Goal: Task Accomplishment & Management: Complete application form

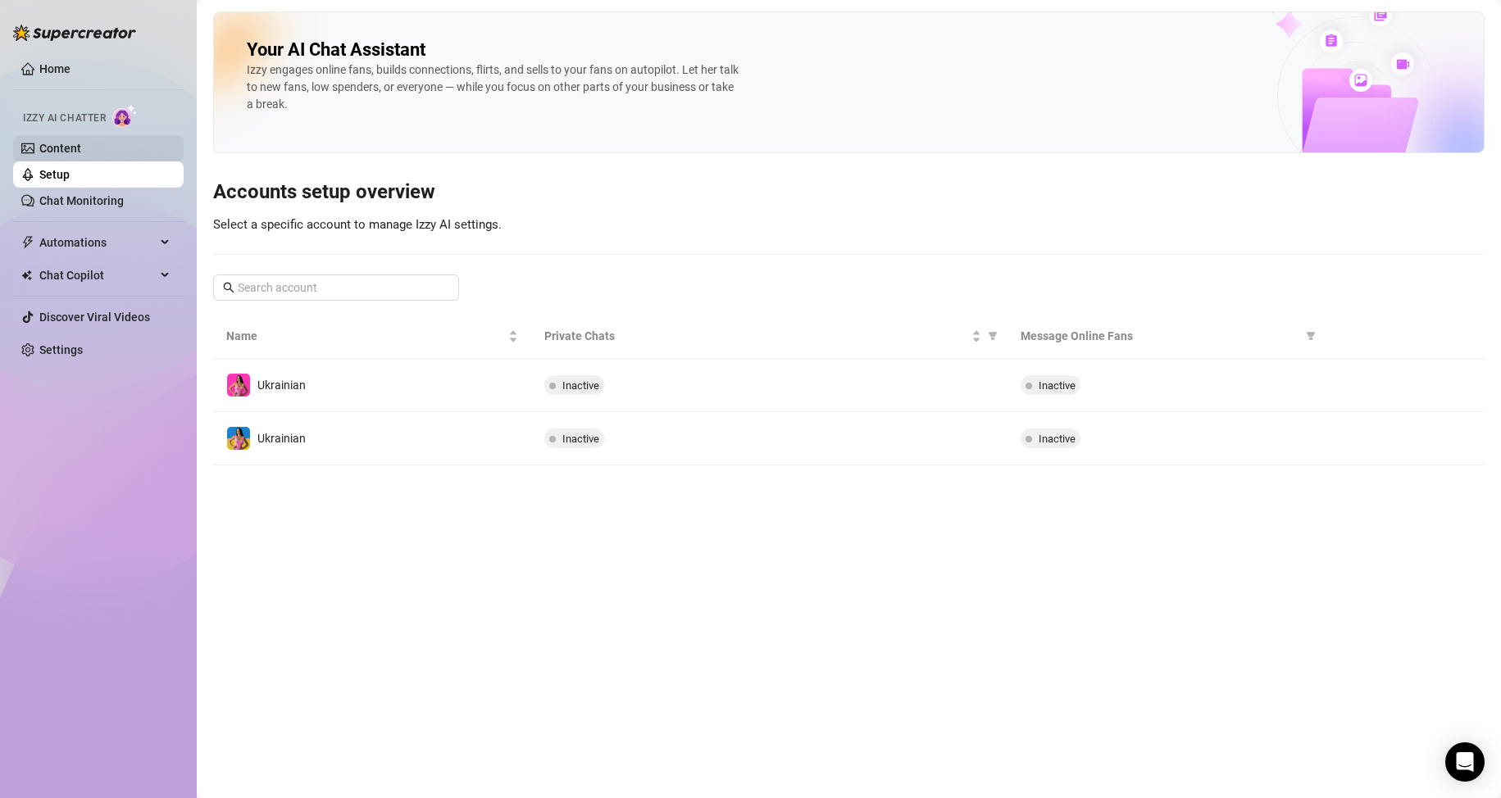
click at [81, 145] on link "Content" at bounding box center [60, 148] width 42 height 13
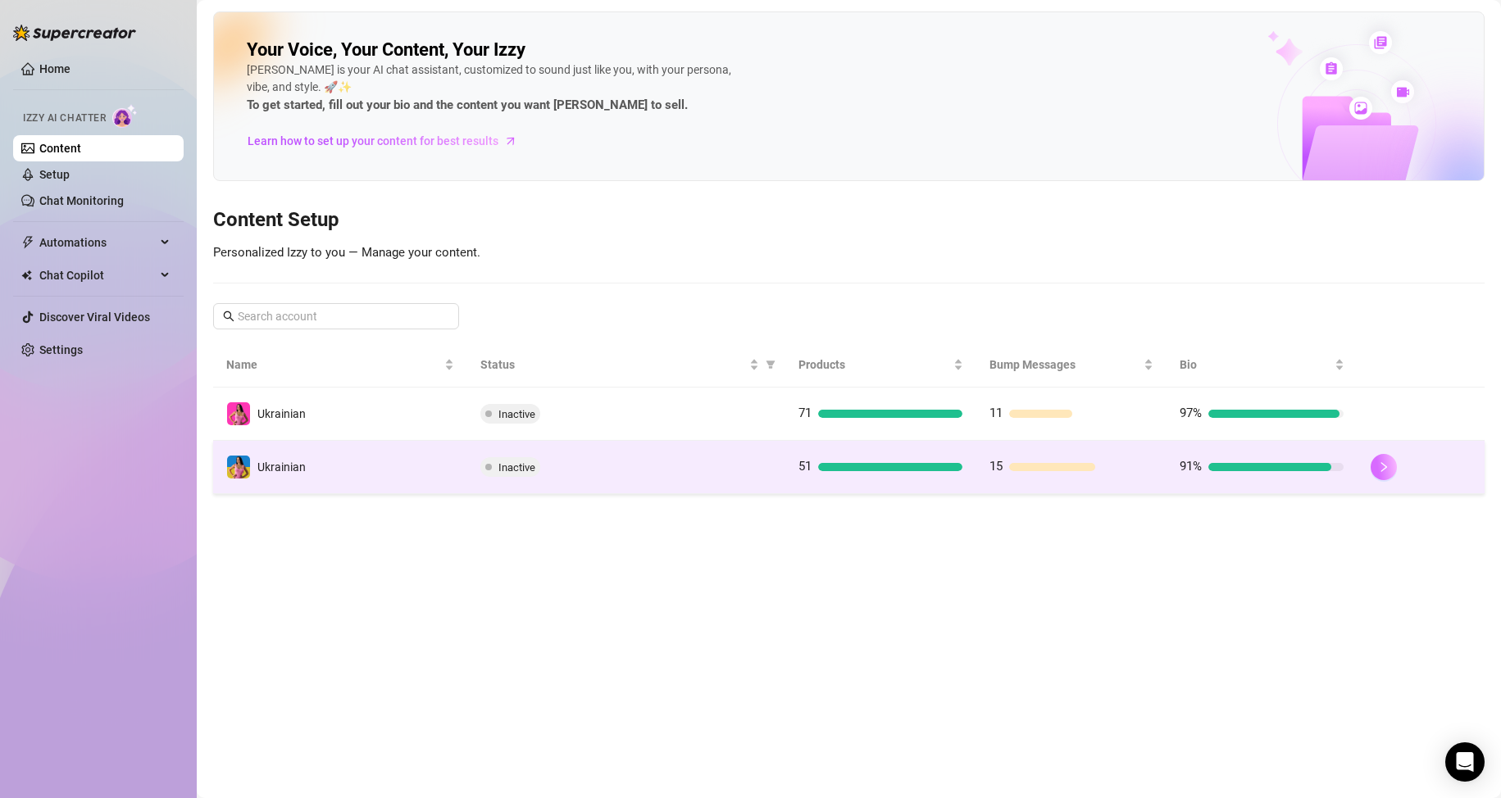
click at [1378, 463] on icon "right" at bounding box center [1383, 466] width 11 height 11
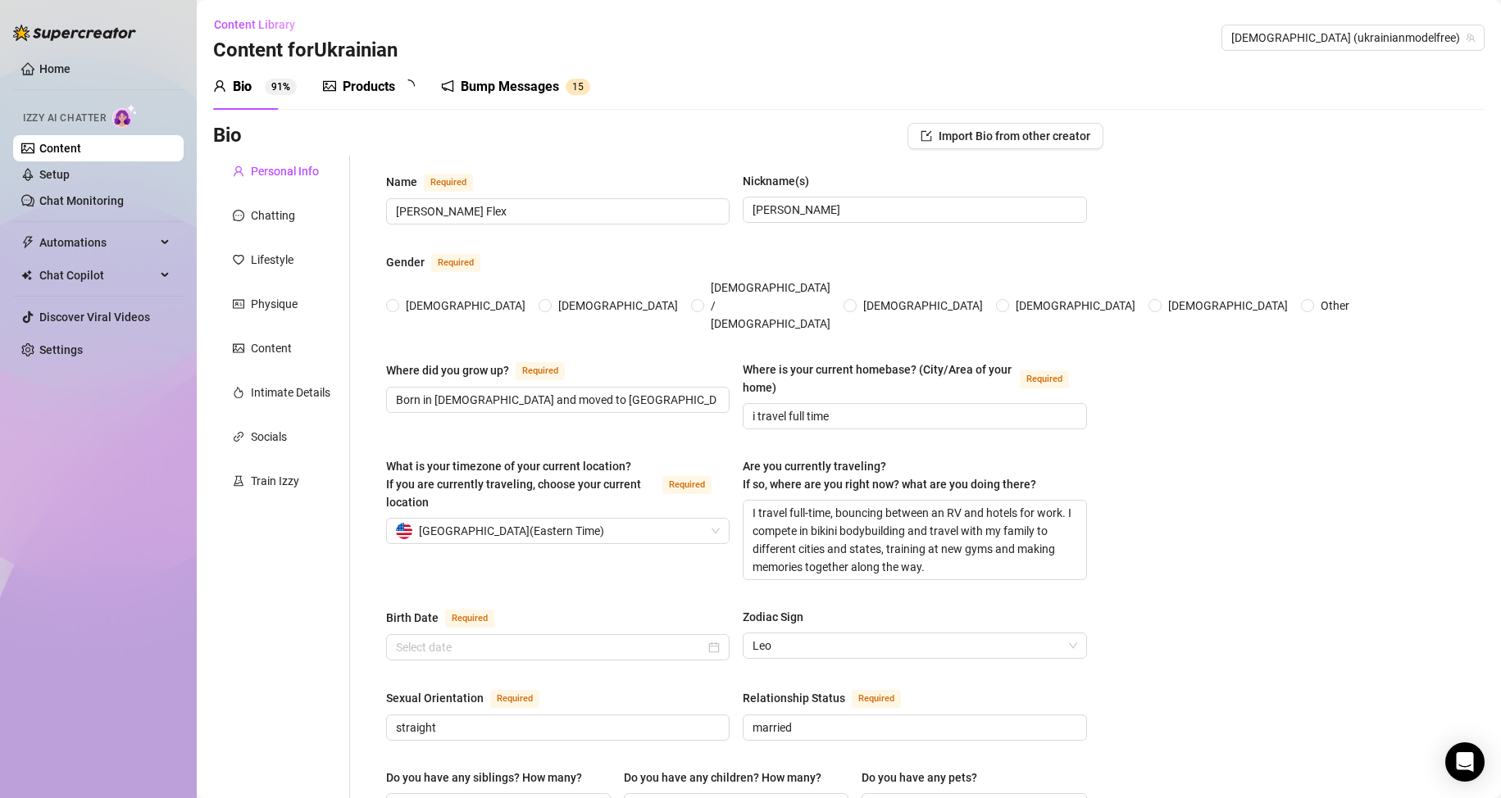
type input "[PERSON_NAME] Flex"
type input "[PERSON_NAME]"
type input "Born in [DEMOGRAPHIC_DATA] and moved to [GEOGRAPHIC_DATA] when i was [DEMOGRAPH…"
type input "i travel full time"
type textarea "I travel full-time, bouncing between an RV and hotels for work. I compete in bi…"
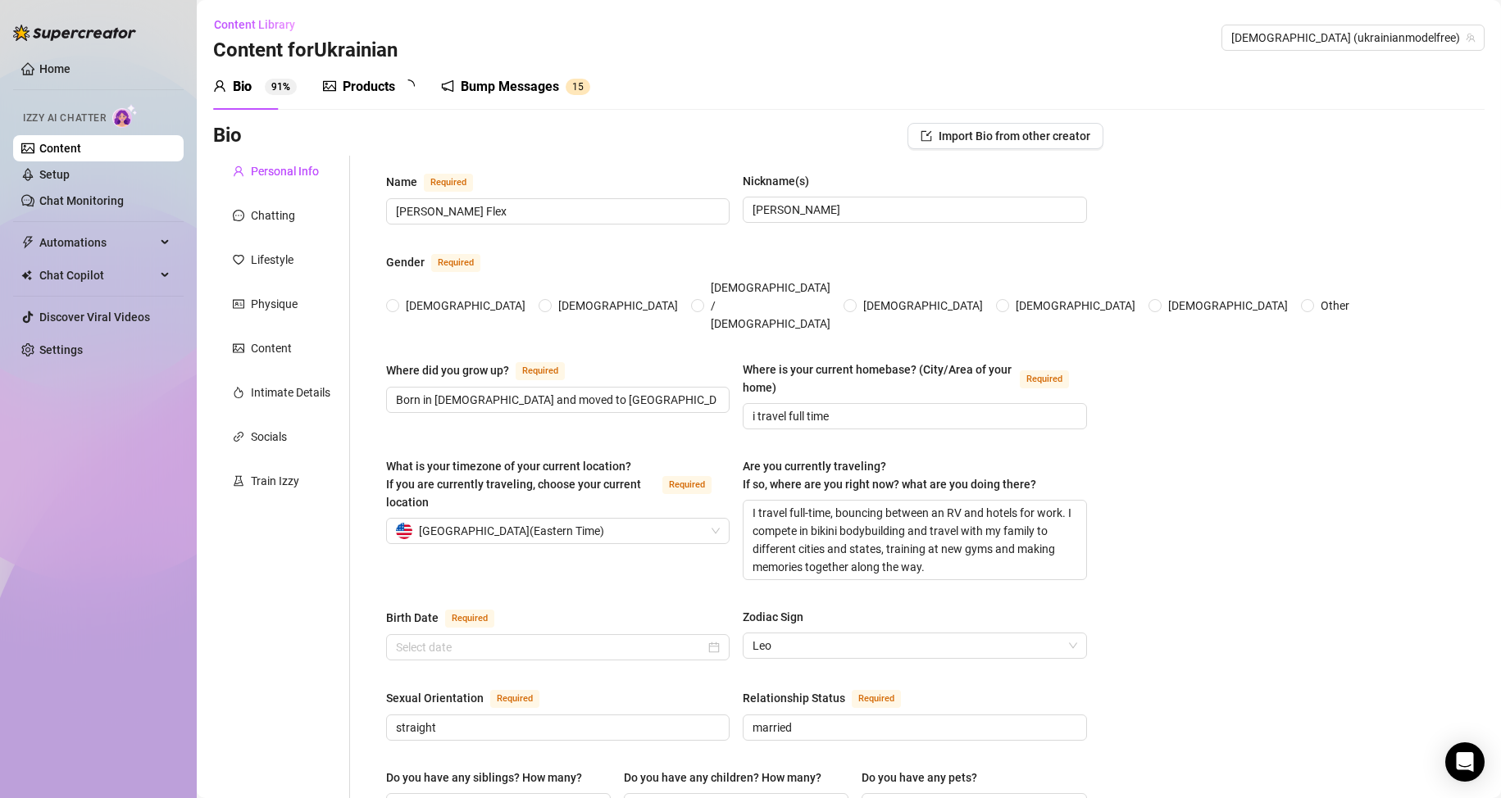
type input "straight"
type input "married"
type input "yes"
type input "no"
type input "content creator and body builder"
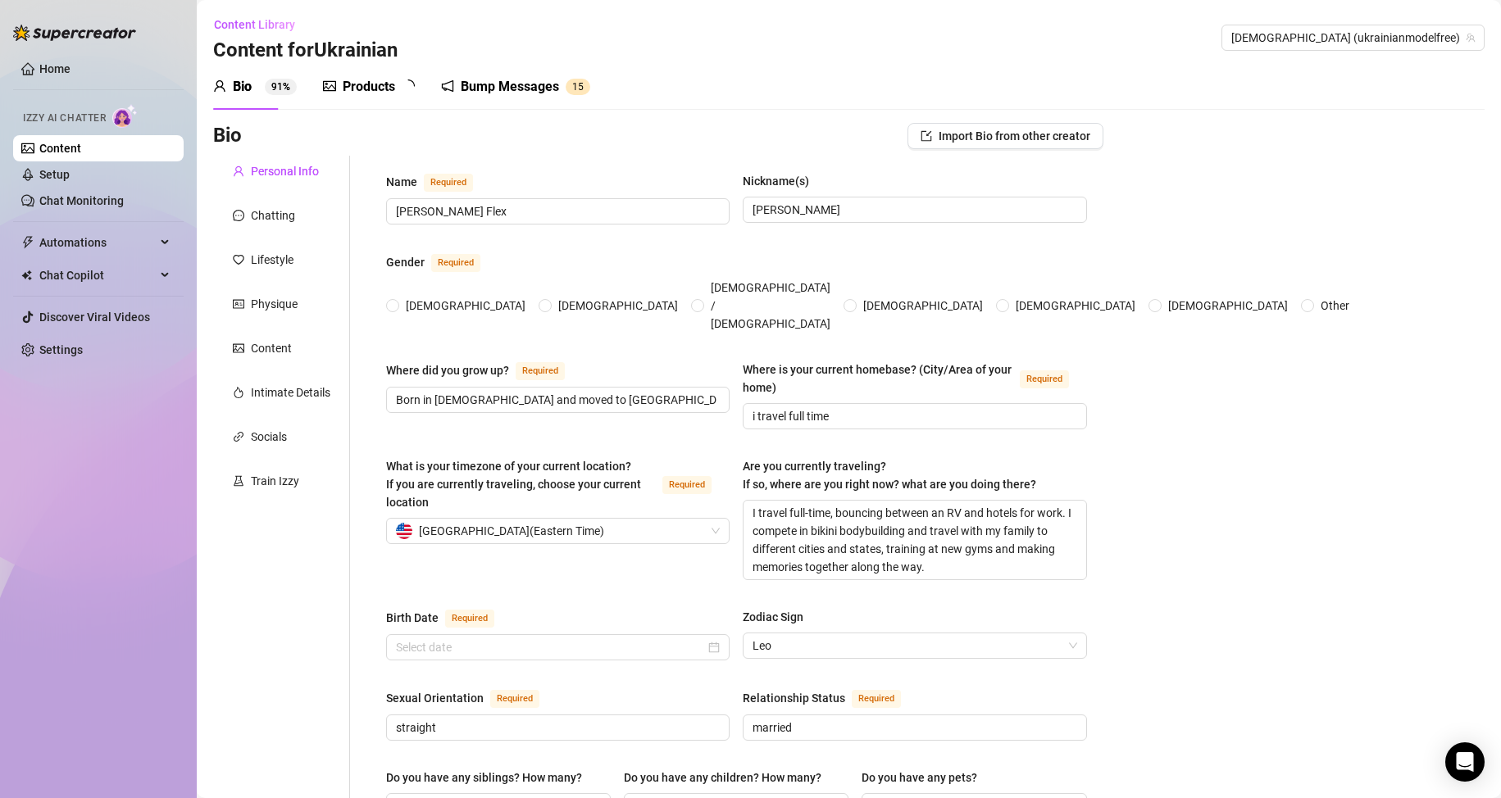
type input "stay at home mom"
type input "high school"
type input "[DEMOGRAPHIC_DATA]"
type input "conservative"
type textarea "I dream of opening my own art studio where I can create, teach, and share how p…"
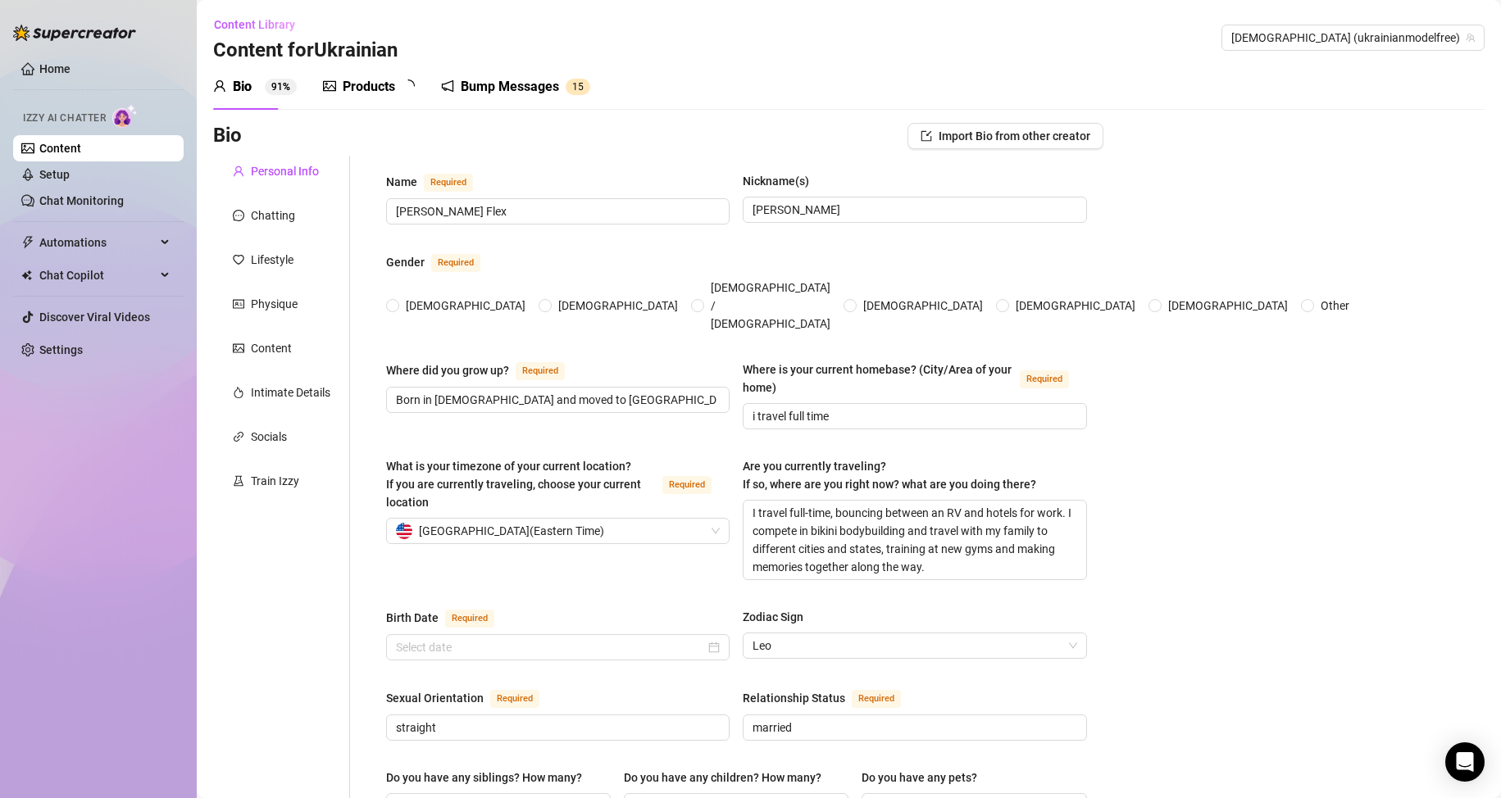
type textarea "I started TikTok just for fun, posting random back-cracking videos — and out of…"
type textarea "After going through a tough bankruptcy, I made the bold choice to sell our fami…"
type textarea "I’m grateful for all the support I receive, as it allows me to explore the worl…"
radio input "true"
type input "[DATE]"
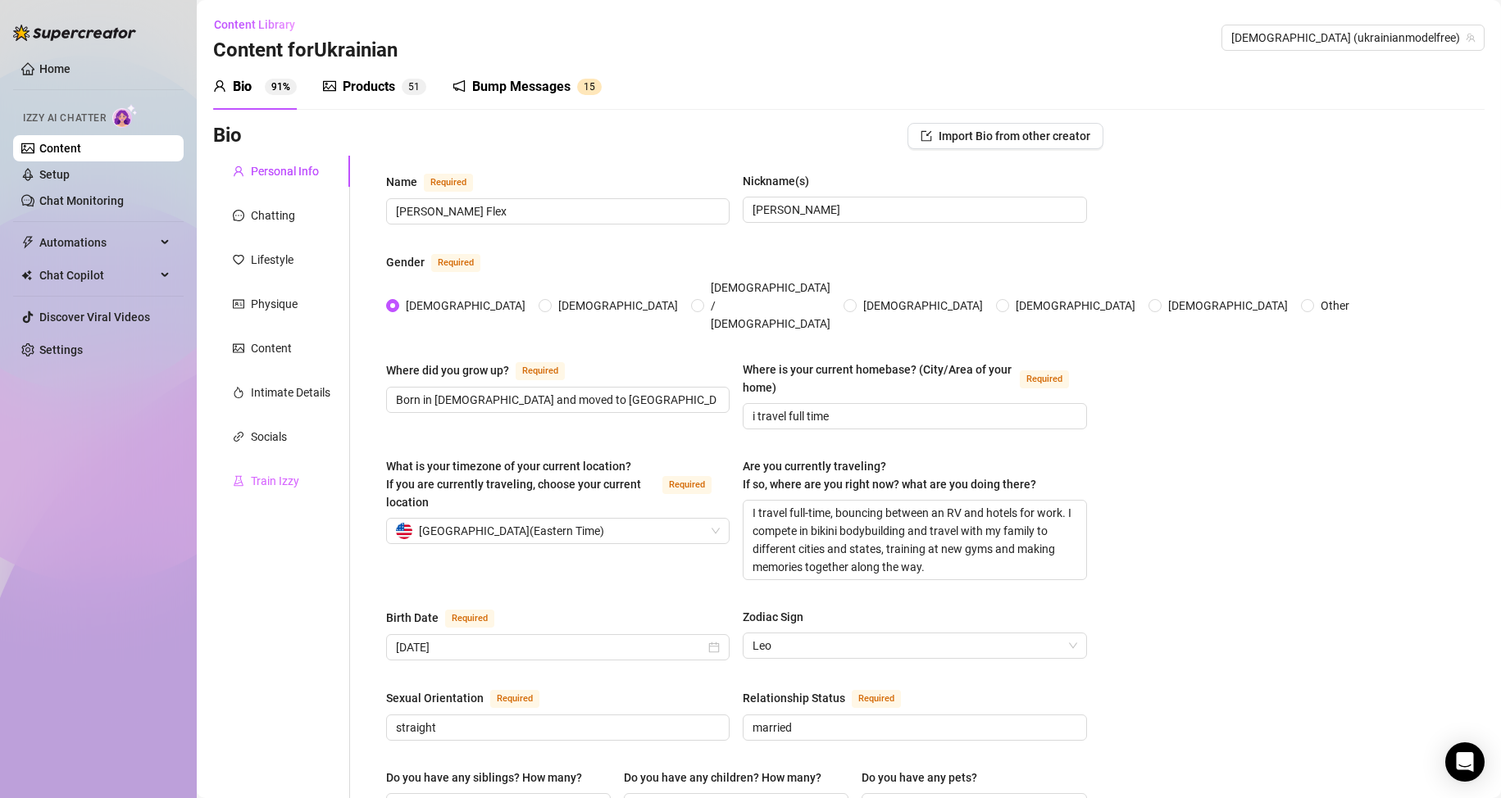
click at [293, 470] on div "Train Izzy" at bounding box center [281, 480] width 137 height 31
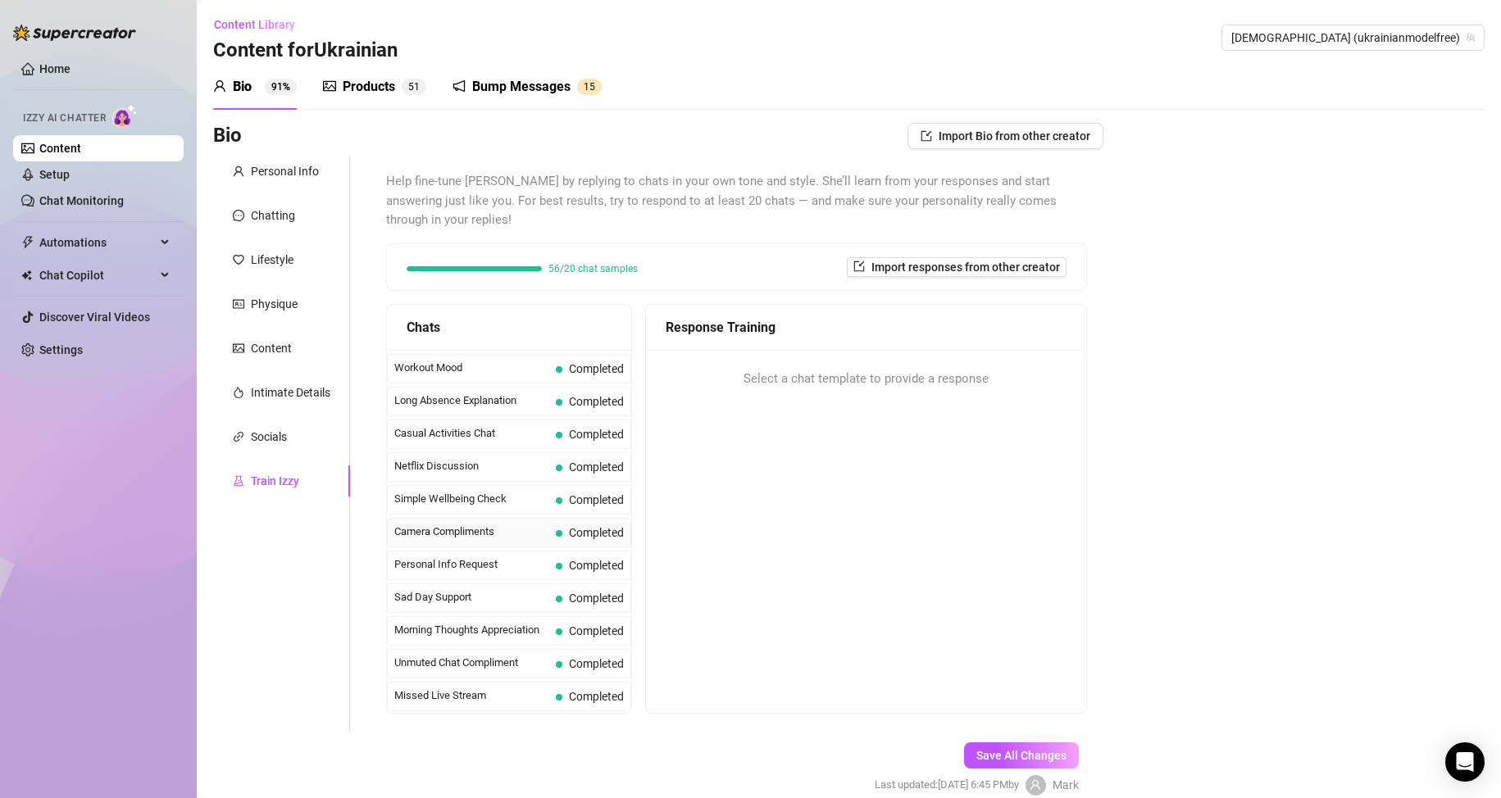
scroll to position [75, 0]
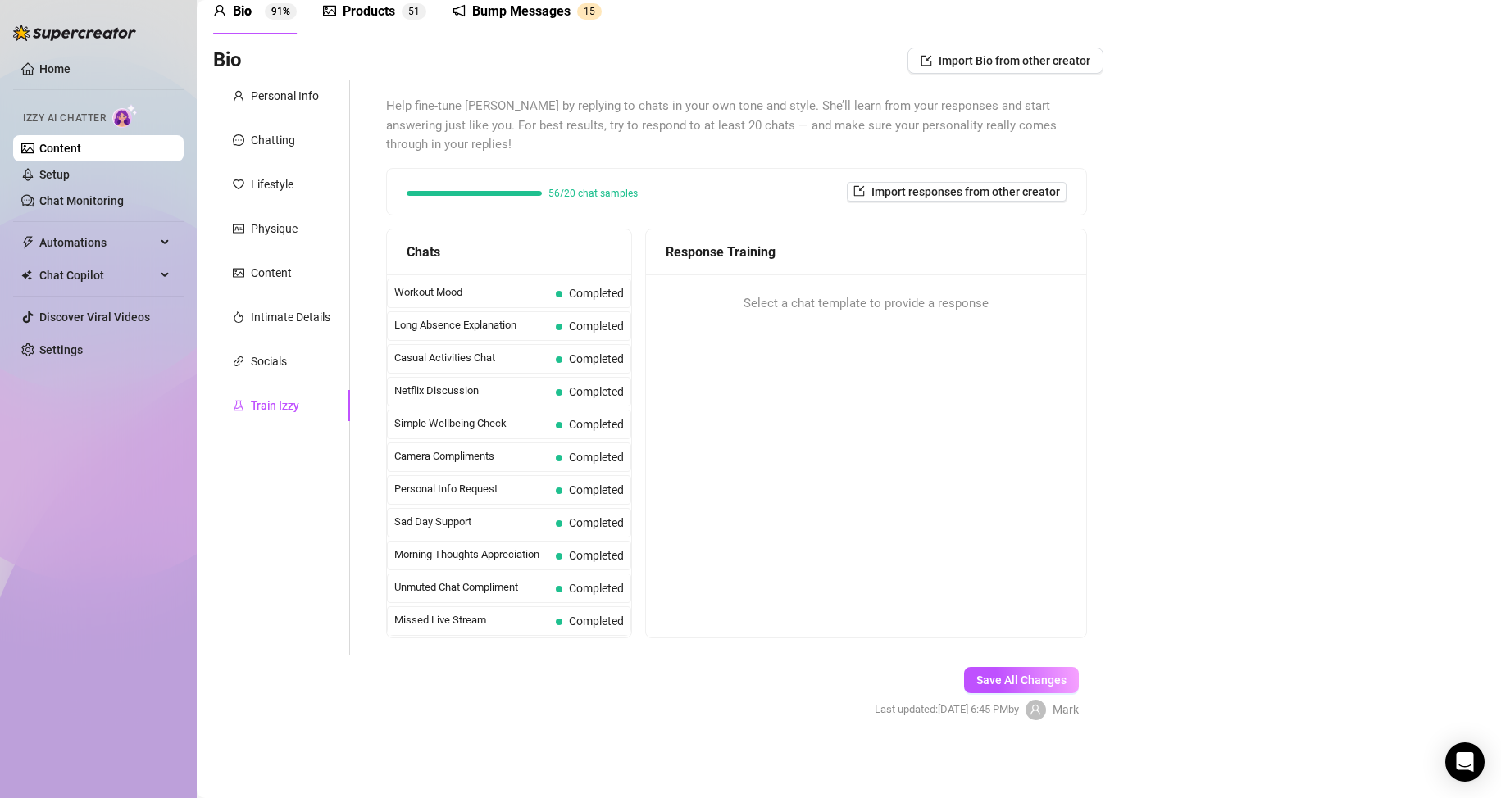
click at [81, 154] on link "Content" at bounding box center [60, 148] width 42 height 13
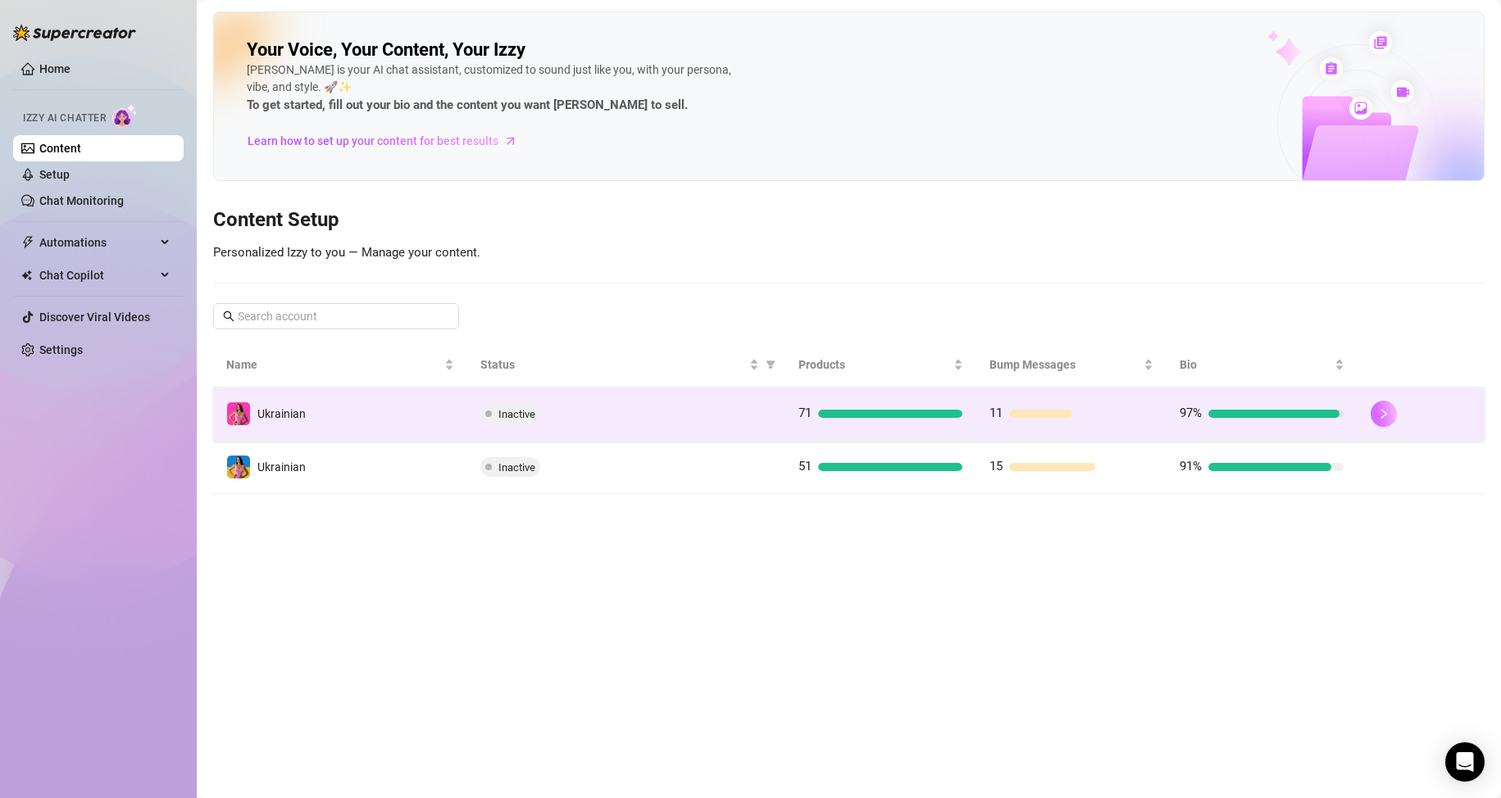
click at [1387, 411] on icon "right" at bounding box center [1383, 413] width 11 height 11
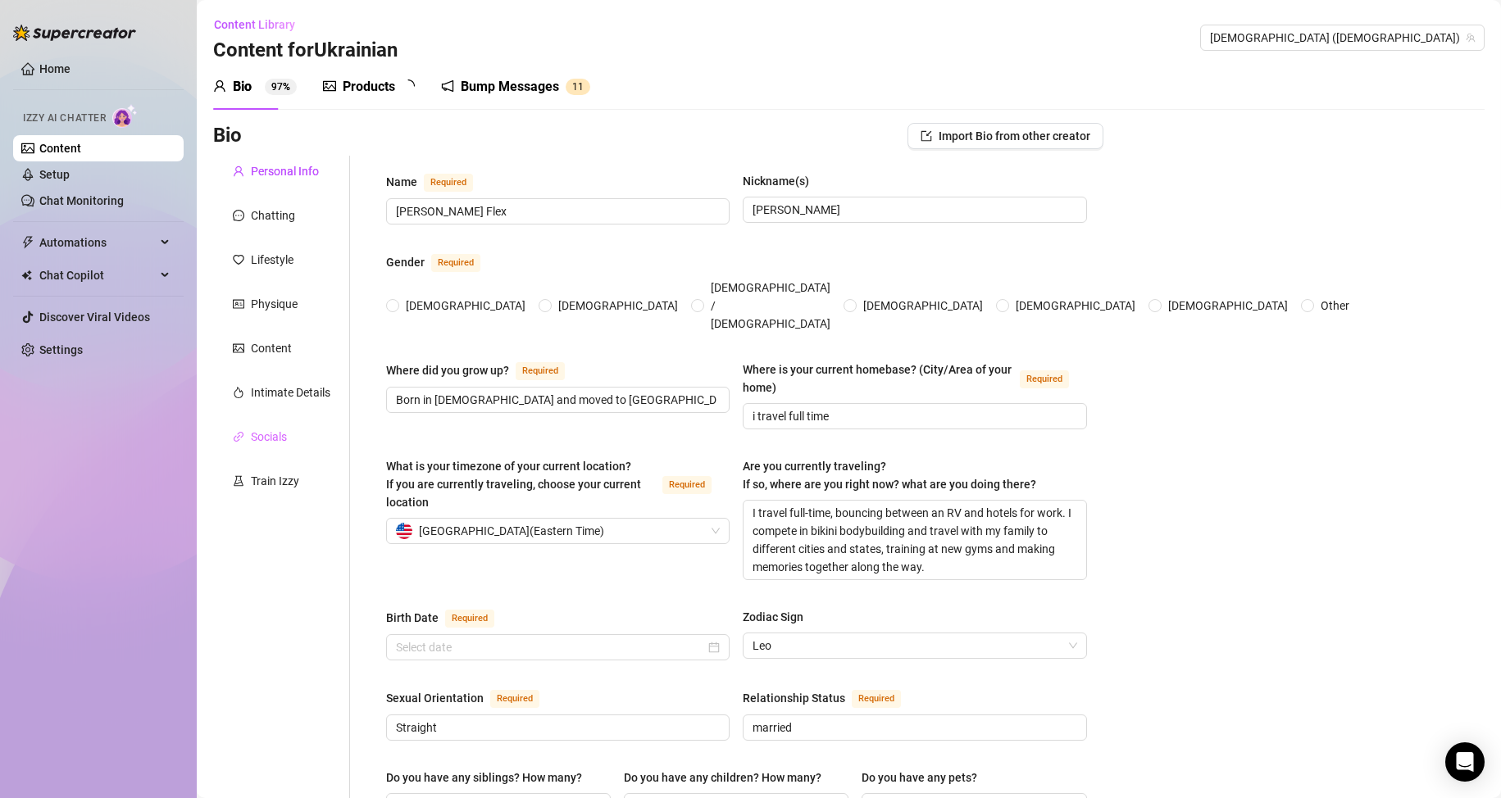
radio input "true"
type input "[DATE]"
click at [288, 480] on div "Train Izzy" at bounding box center [275, 481] width 48 height 18
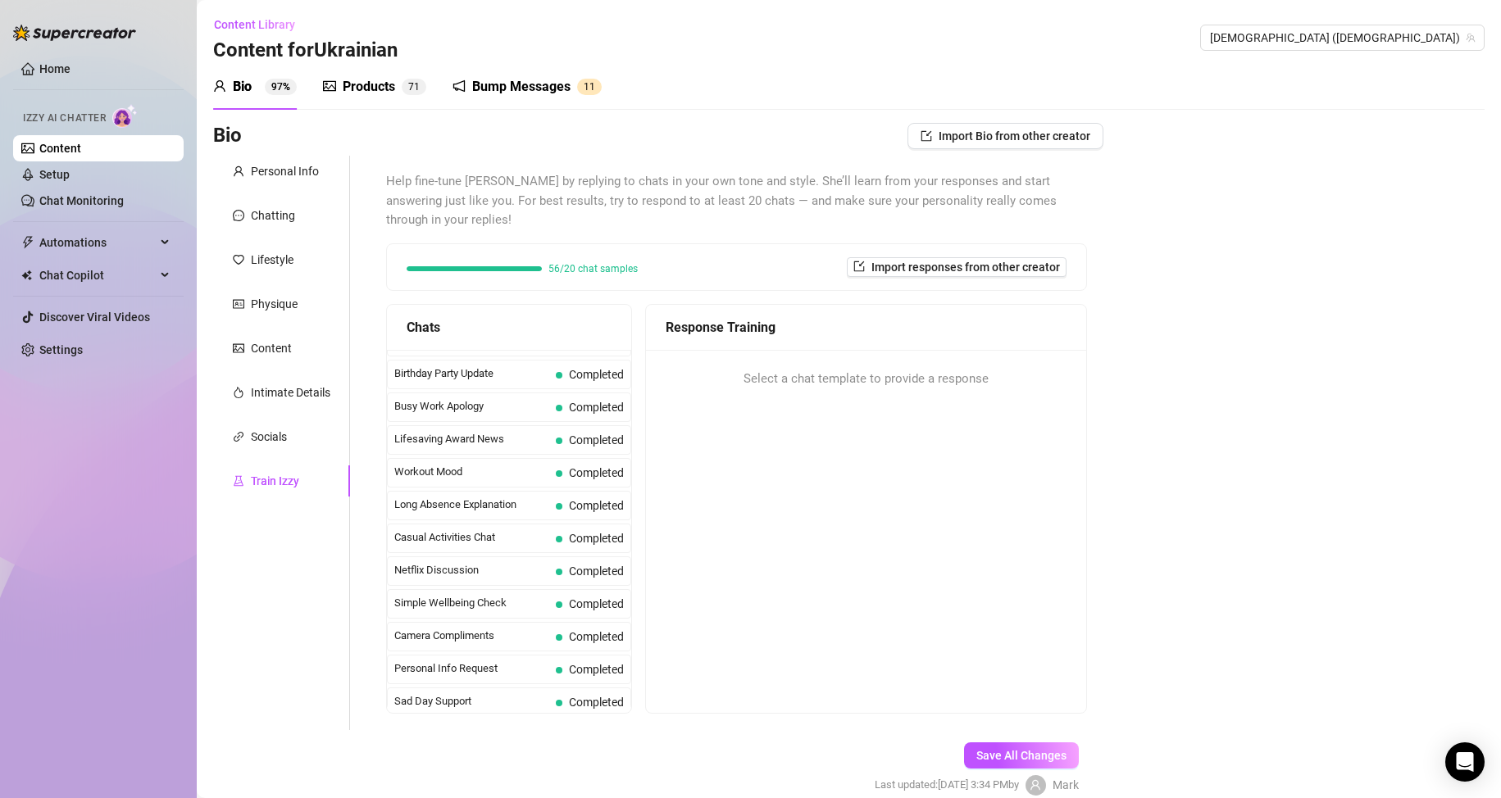
scroll to position [1471, 0]
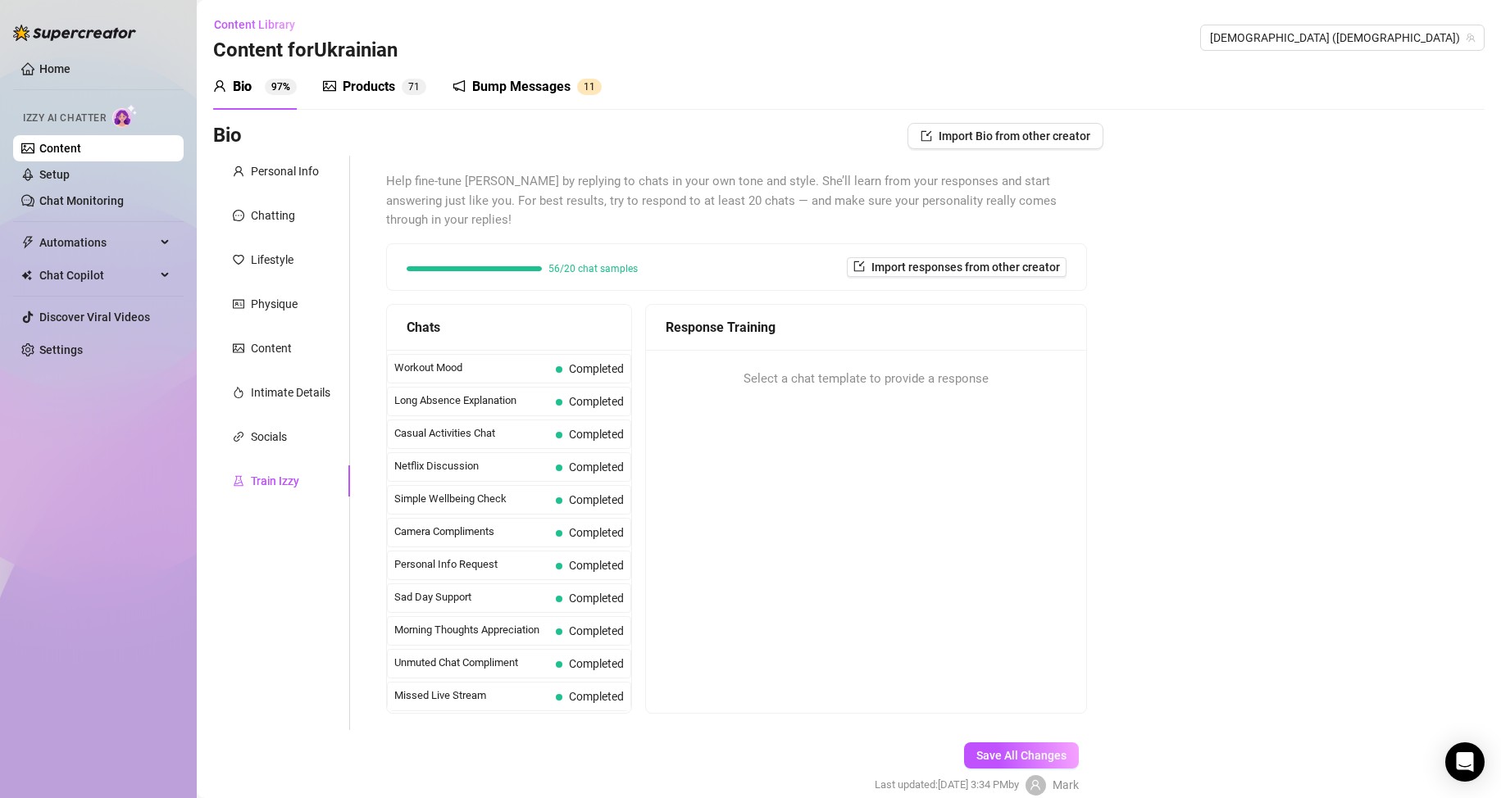
click at [70, 147] on link "Content" at bounding box center [60, 148] width 42 height 13
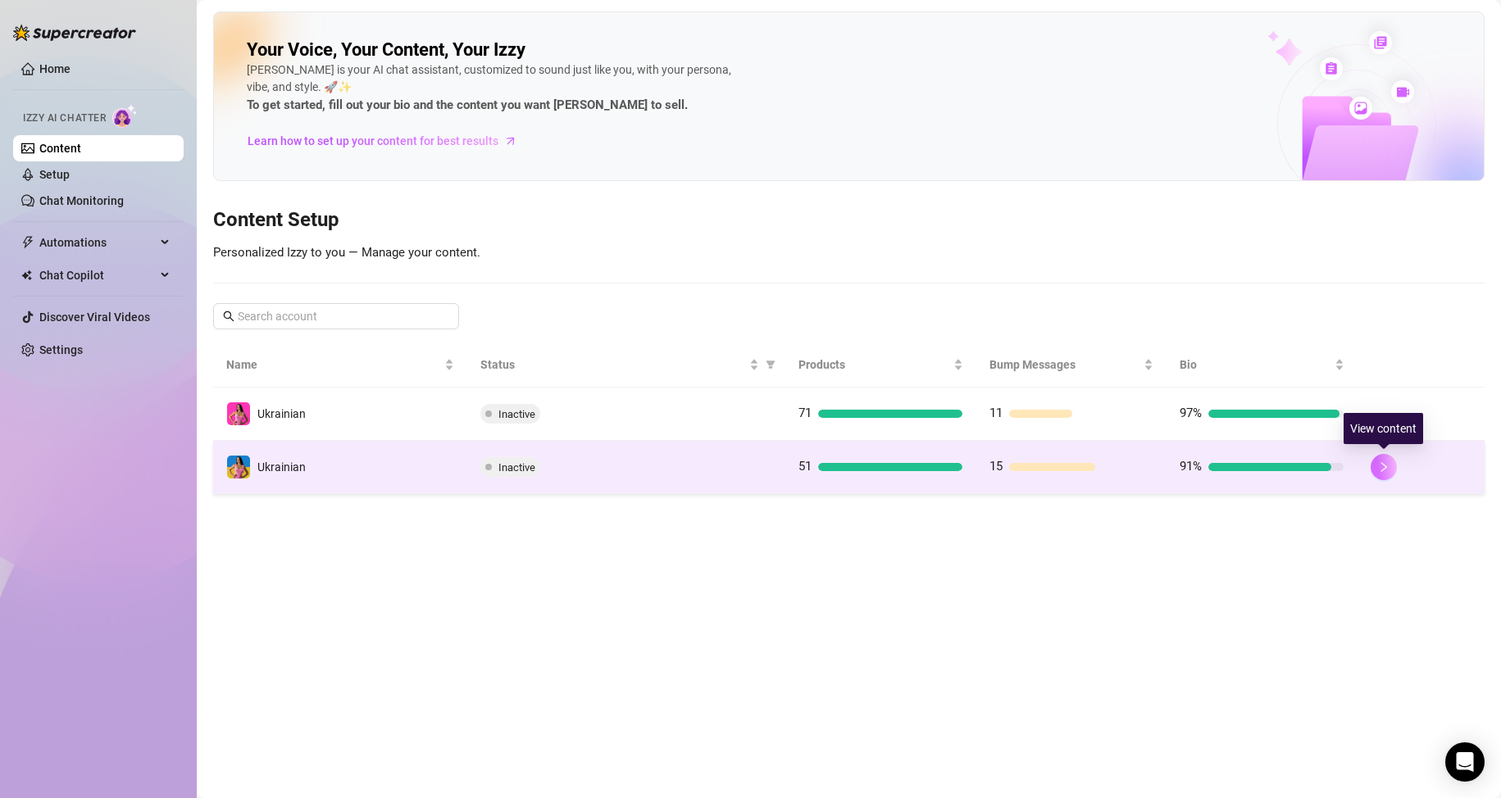
click at [1388, 473] on button "button" at bounding box center [1383, 467] width 26 height 26
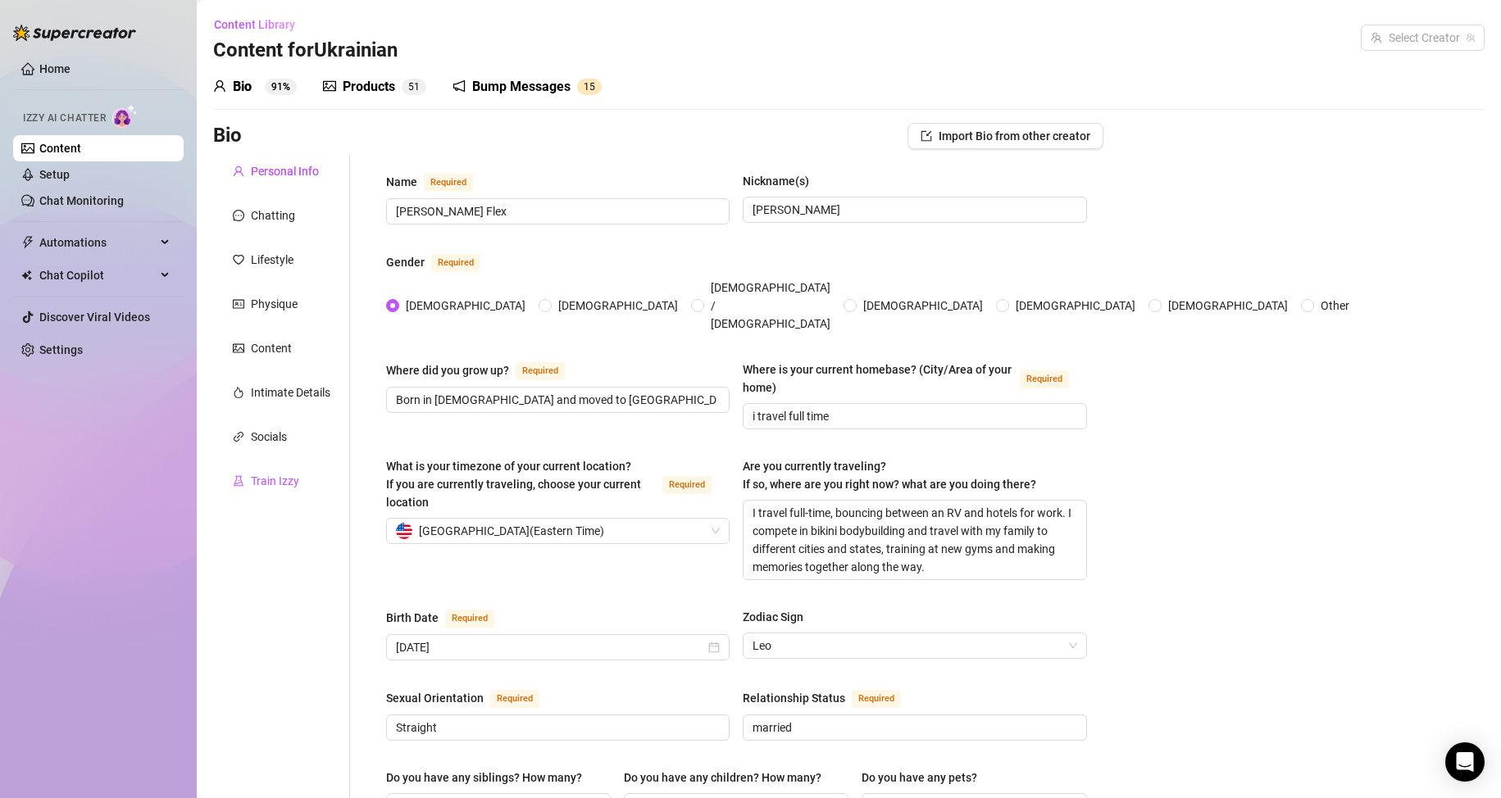
click at [288, 483] on div "Train Izzy" at bounding box center [275, 481] width 48 height 18
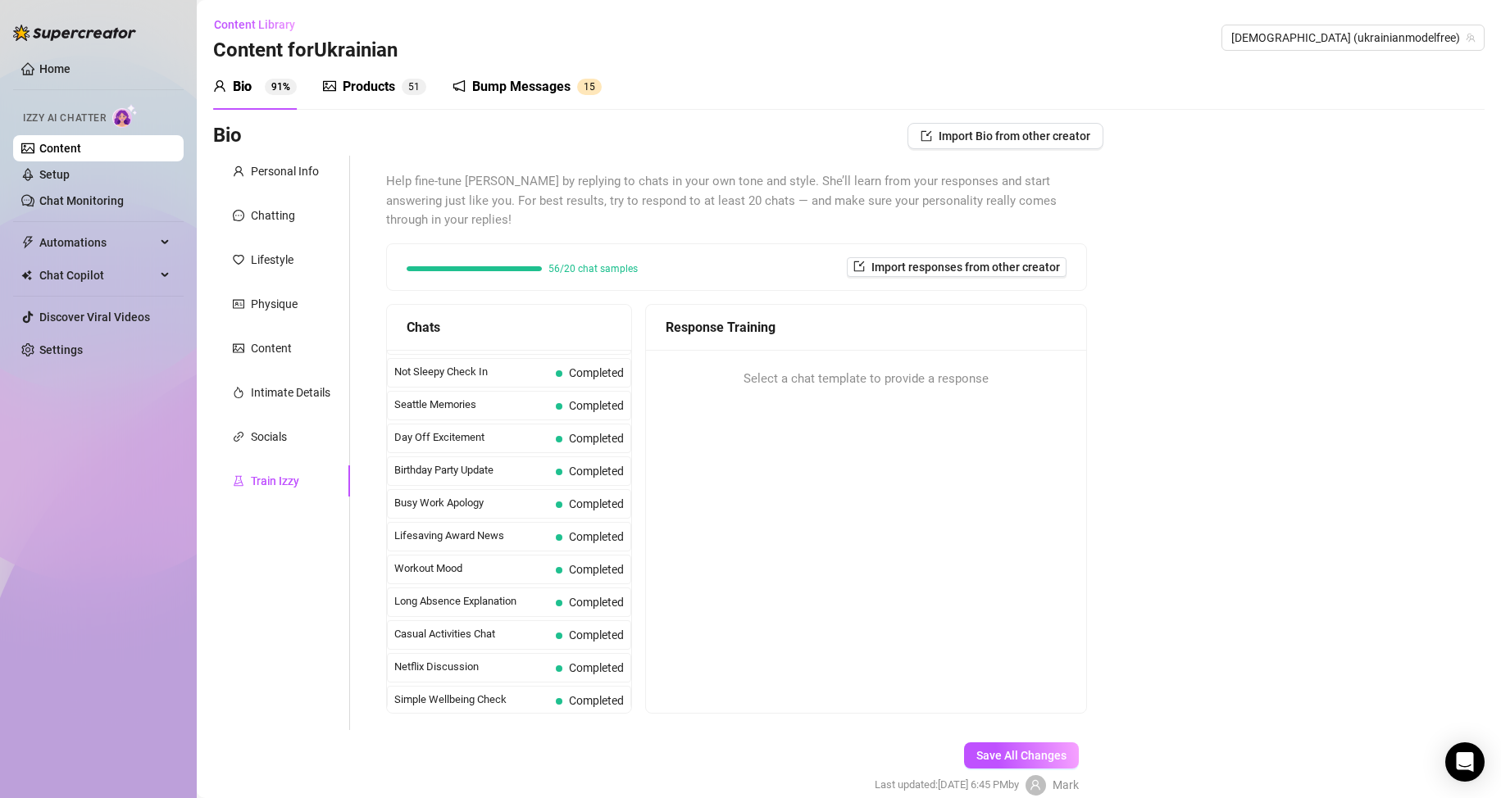
scroll to position [1311, 0]
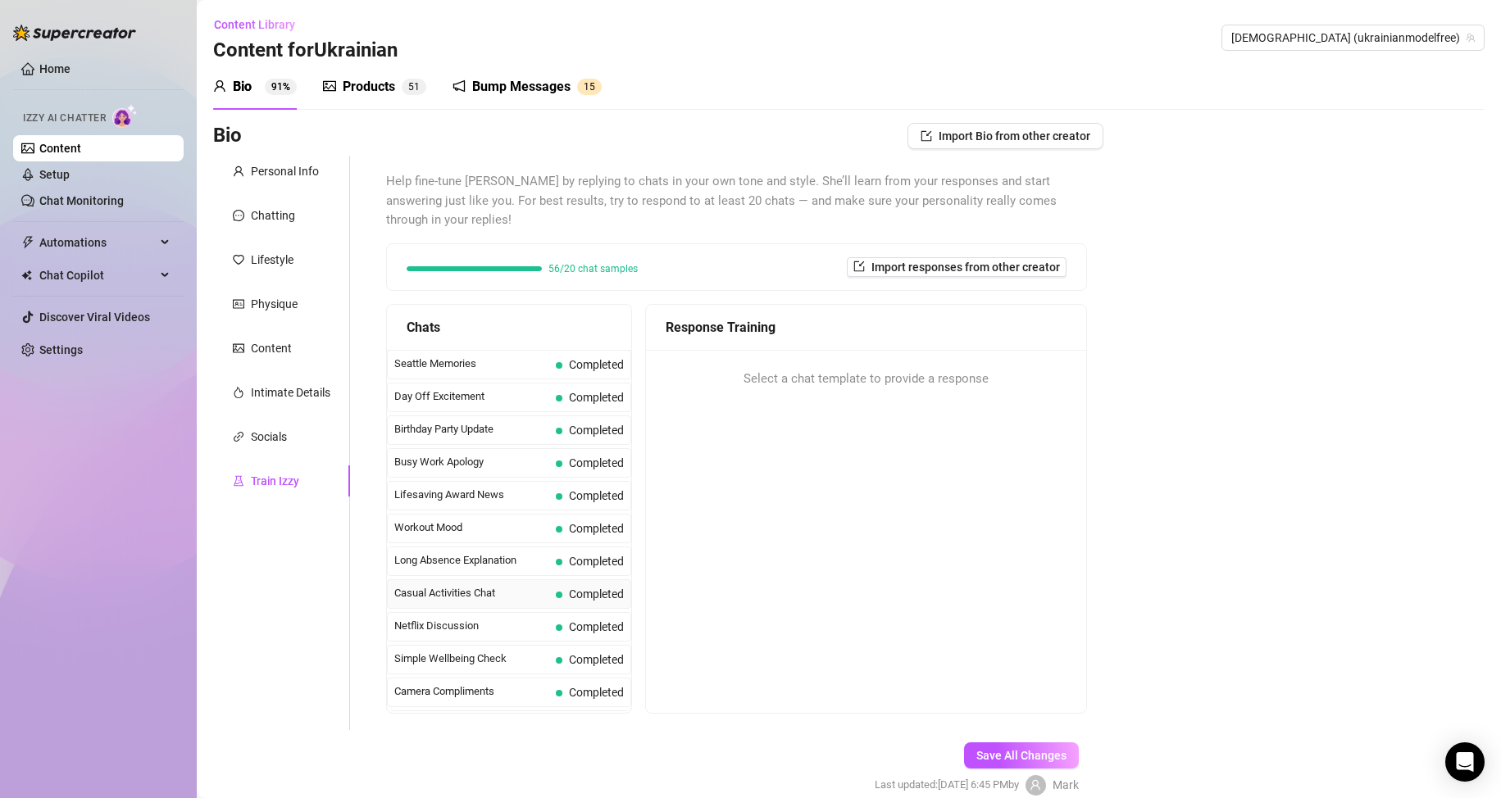
click at [497, 591] on span "Casual Activities Chat" at bounding box center [471, 593] width 155 height 16
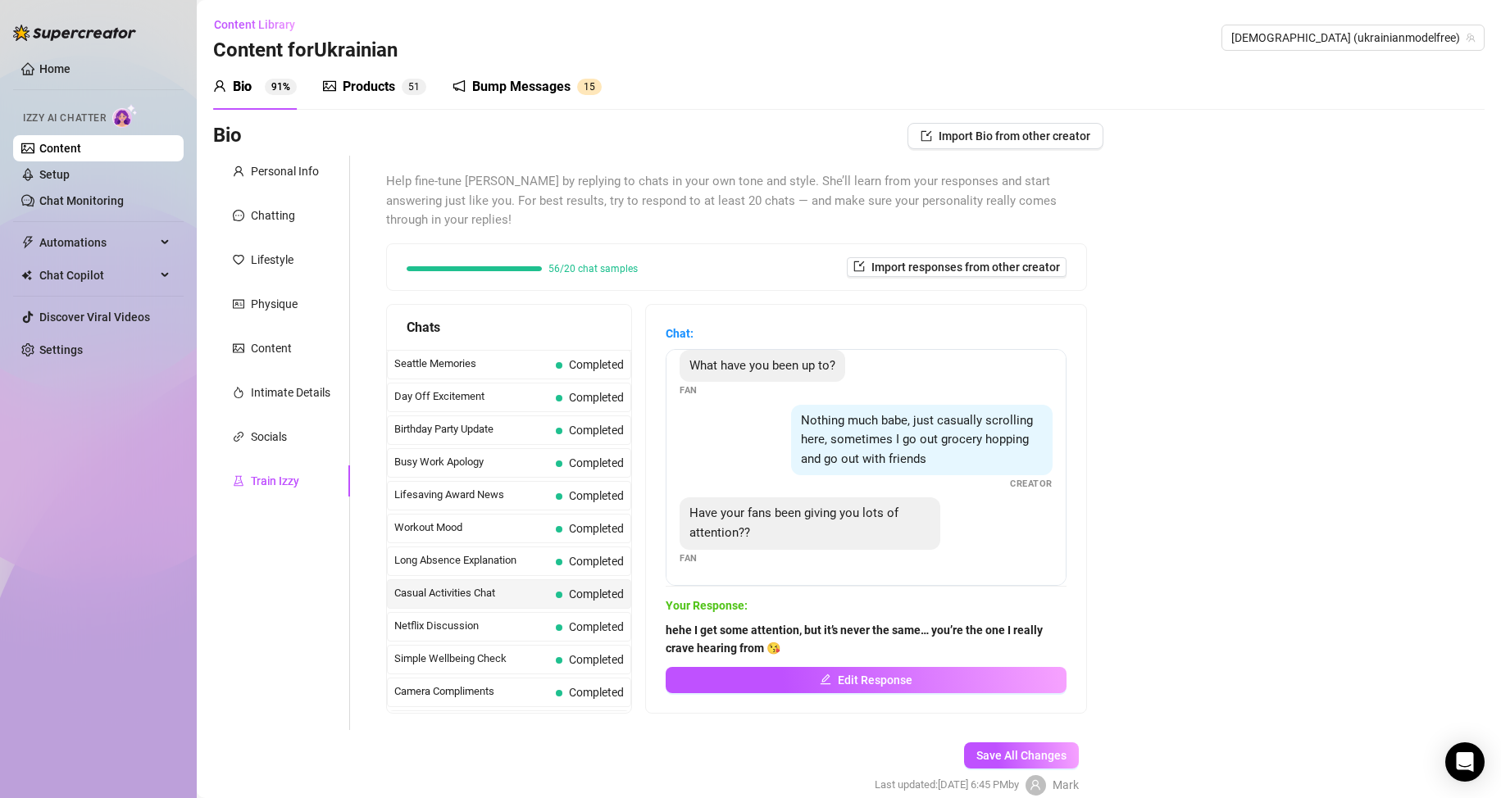
scroll to position [32, 0]
click at [81, 151] on link "Content" at bounding box center [60, 148] width 42 height 13
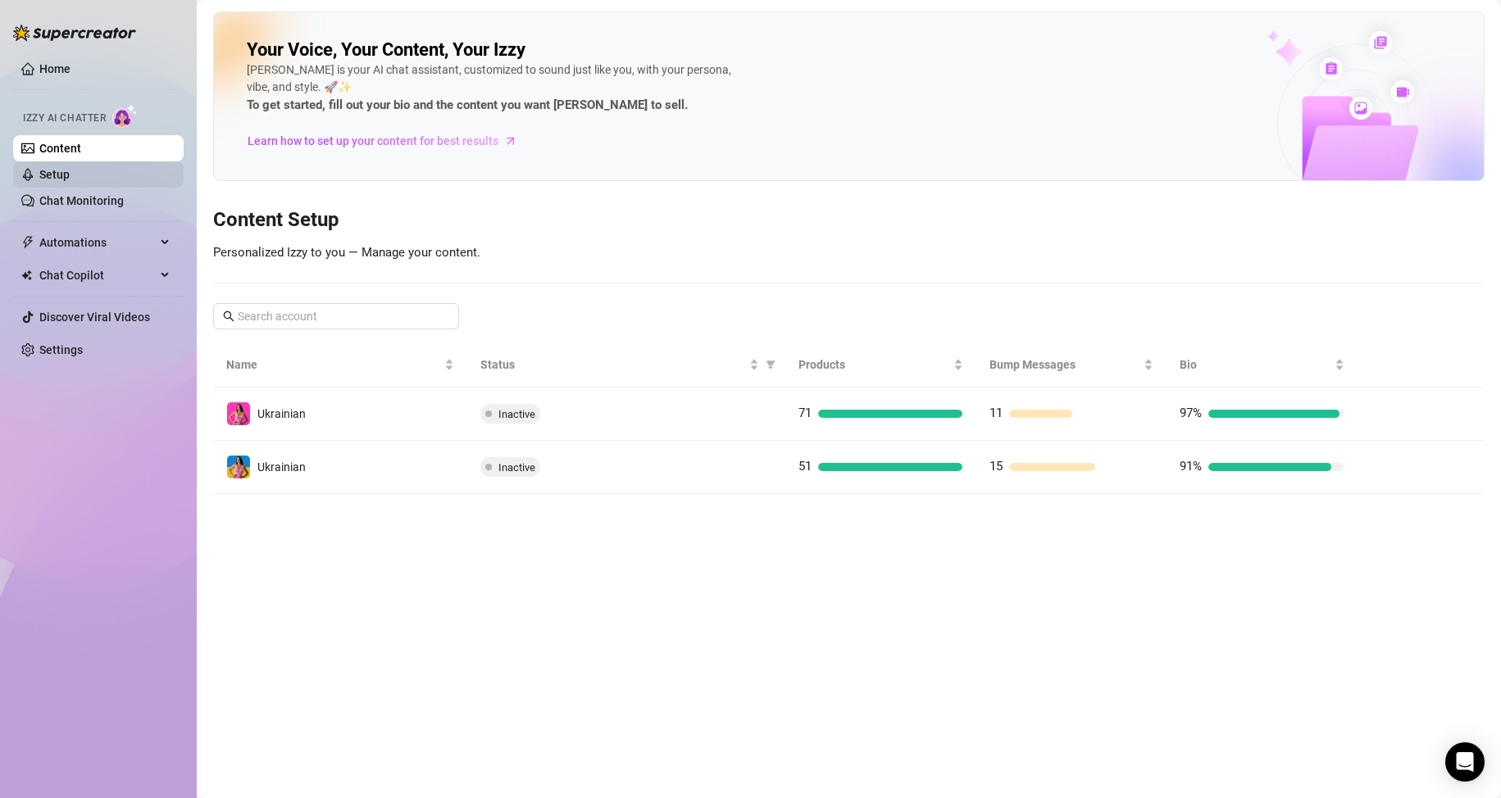
click at [70, 175] on link "Setup" at bounding box center [54, 174] width 30 height 13
